Goal: Task Accomplishment & Management: Manage account settings

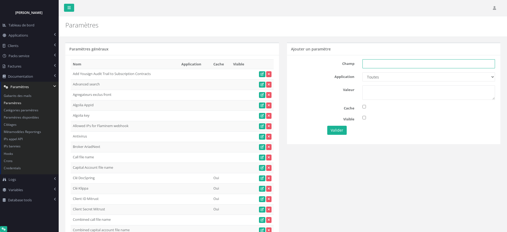
drag, startPoint x: 367, startPoint y: 61, endPoint x: 373, endPoint y: 66, distance: 7.4
click at [367, 61] on input "text" at bounding box center [429, 63] width 133 height 9
paste input "Periodic ORIAS Check Recap Email"
type input "Periodic ORIAS Check Recap Email"
click at [381, 77] on select "Toutes Aloe Private Equity Alpin Capital API Access to My DB API demo Astorg As…" at bounding box center [429, 76] width 133 height 9
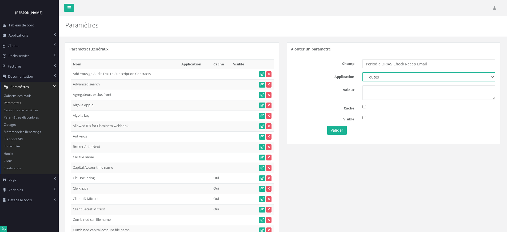
select select "36"
click at [363, 72] on select "Toutes Aloe Private Equity Alpin Capital API Access to My DB API demo Astorg As…" at bounding box center [429, 76] width 133 height 9
click at [374, 89] on textarea at bounding box center [429, 92] width 133 height 14
drag, startPoint x: 368, startPoint y: 89, endPoint x: 331, endPoint y: 83, distance: 37.8
click at [331, 83] on div "Champ Periodic ORIAS Check Recap Email Application Toutes Aloe Private Equity A…" at bounding box center [394, 99] width 214 height 89
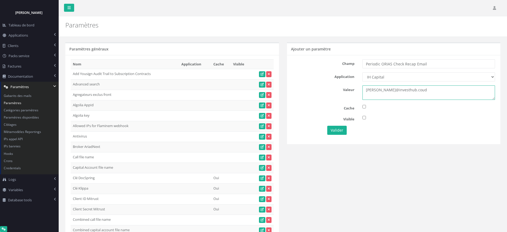
type textarea "[PERSON_NAME]@investhub.coud"
click at [291, 62] on div "Champ Periodic ORIAS Check Recap Email" at bounding box center [393, 63] width 211 height 9
click at [331, 127] on button "Valider" at bounding box center [336, 130] width 19 height 9
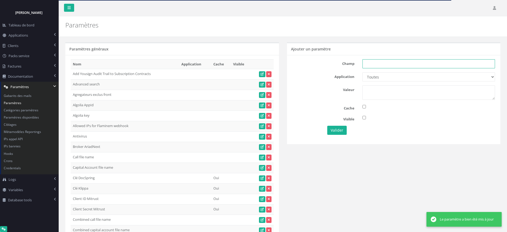
click at [368, 62] on input "text" at bounding box center [429, 63] width 133 height 9
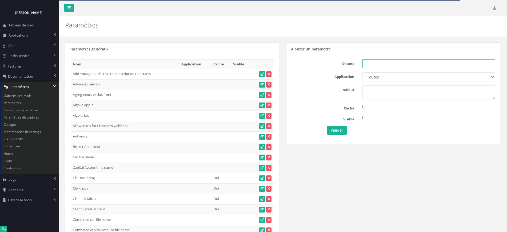
paste input "Periodic ORIAS Check Recap Email"
type input "Periodic ORIAS Check Recap Email"
click at [380, 76] on select "Toutes Aloe Private Equity Alpin Capital API Access to My DB API demo Astorg As…" at bounding box center [429, 76] width 133 height 9
select select "14"
click at [363, 72] on select "Toutes Aloe Private Equity Alpin Capital API Access to My DB API demo Astorg As…" at bounding box center [429, 76] width 133 height 9
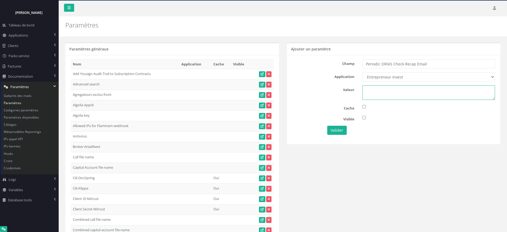
click at [378, 97] on textarea at bounding box center [429, 92] width 133 height 14
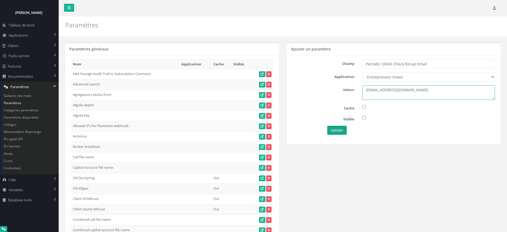
type textarea "[EMAIL_ADDRESS][DOMAIN_NAME]"
click at [331, 130] on button "Valider" at bounding box center [336, 130] width 19 height 9
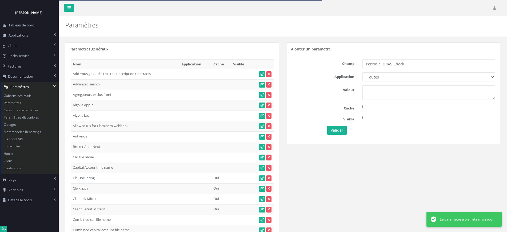
type input "Periodic ORIAS Check"
click at [379, 79] on select "Toutes Aloe Private Equity Alpin Capital API Access to My DB API demo Astorg As…" at bounding box center [429, 76] width 133 height 9
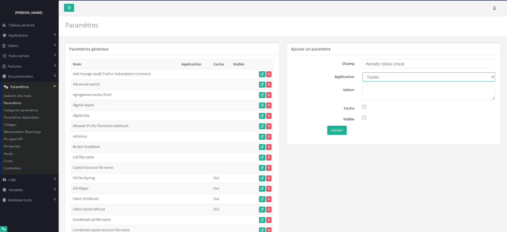
select select "14"
click at [363, 72] on select "Toutes Aloe Private Equity Alpin Capital API Access to My DB API demo Astorg As…" at bounding box center [429, 76] width 133 height 9
click at [370, 89] on textarea at bounding box center [429, 92] width 133 height 14
type textarea "1"
click at [339, 126] on button "Valider" at bounding box center [336, 130] width 19 height 9
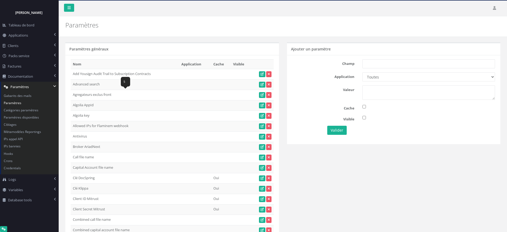
scroll to position [5191, 0]
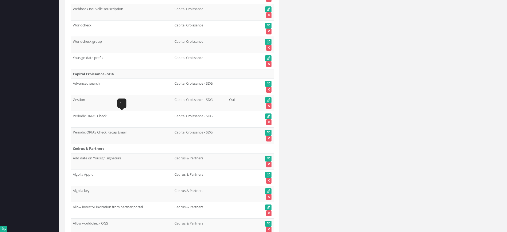
drag, startPoint x: 73, startPoint y: 116, endPoint x: 108, endPoint y: 116, distance: 35.5
click at [108, 116] on td "Periodic ORIAS Check" at bounding box center [122, 119] width 102 height 16
copy td "Periodic ORIAS Check"
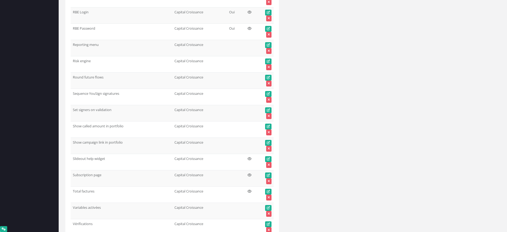
scroll to position [0, 0]
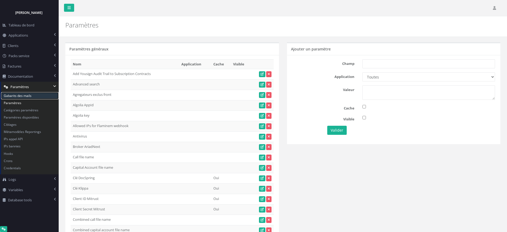
click at [22, 96] on link "Gabarits des mails" at bounding box center [30, 95] width 58 height 7
